Goal: Task Accomplishment & Management: Use online tool/utility

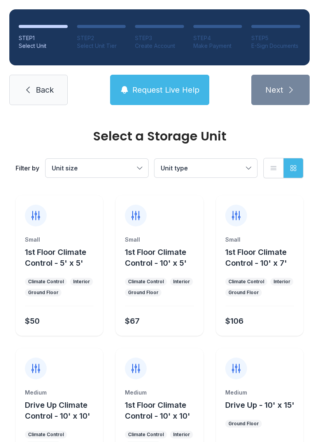
click at [49, 84] on span "Back" at bounding box center [45, 89] width 18 height 11
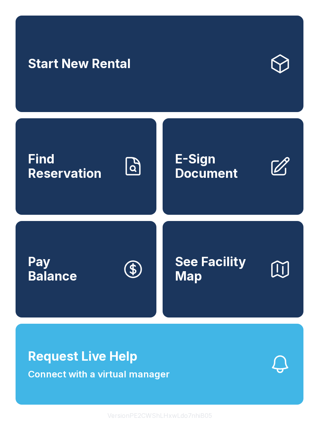
click at [259, 86] on link "Start New Rental" at bounding box center [160, 64] width 288 height 97
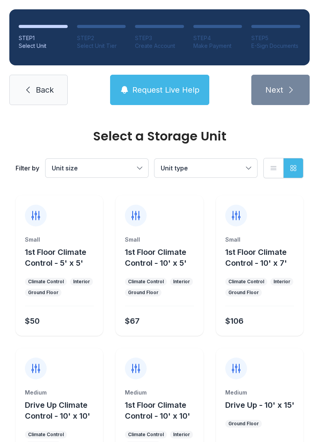
click at [49, 100] on link "Back" at bounding box center [38, 90] width 58 height 30
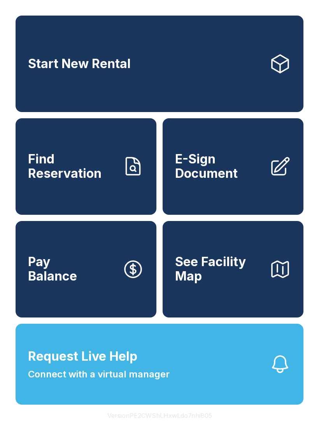
click at [234, 177] on span "E-Sign Document" at bounding box center [219, 166] width 88 height 28
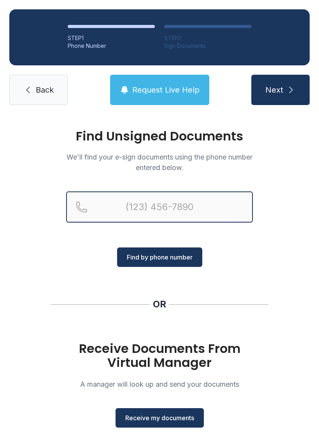
click at [156, 201] on input "Reservation phone number" at bounding box center [159, 206] width 187 height 31
type input "[PHONE_NUMBER]"
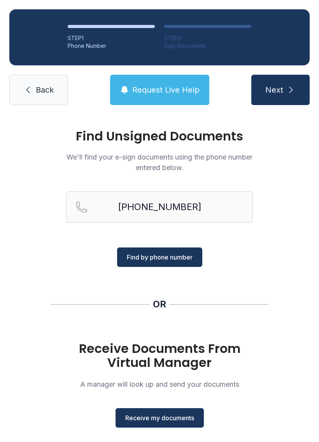
click at [173, 255] on span "Find by phone number" at bounding box center [160, 257] width 66 height 9
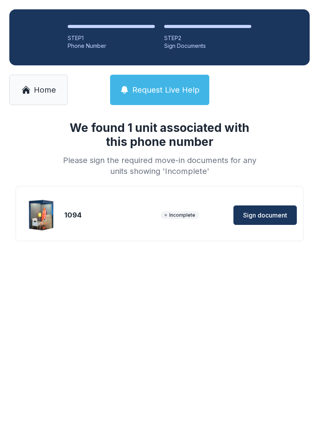
click at [267, 213] on span "Sign document" at bounding box center [265, 215] width 44 height 9
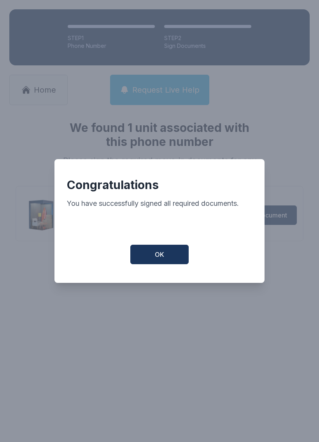
click at [171, 257] on button "OK" at bounding box center [159, 254] width 58 height 19
